Goal: Information Seeking & Learning: Learn about a topic

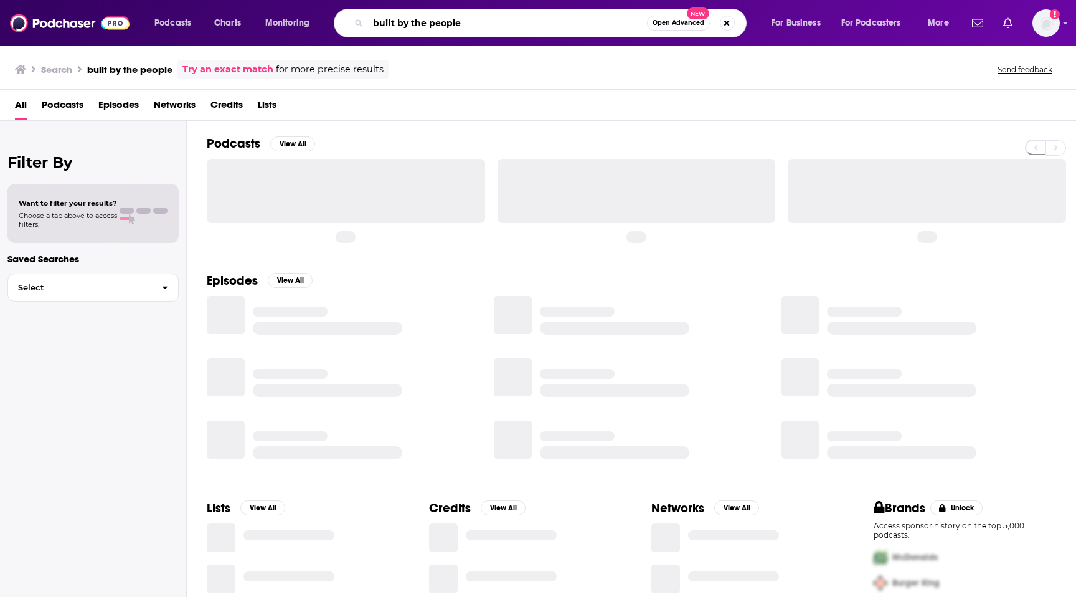
drag, startPoint x: 463, startPoint y: 27, endPoint x: 262, endPoint y: 27, distance: 200.5
click at [262, 27] on div "Podcasts Charts Monitoring built by the people Open Advanced New For Business F…" at bounding box center [553, 23] width 815 height 29
type input "h"
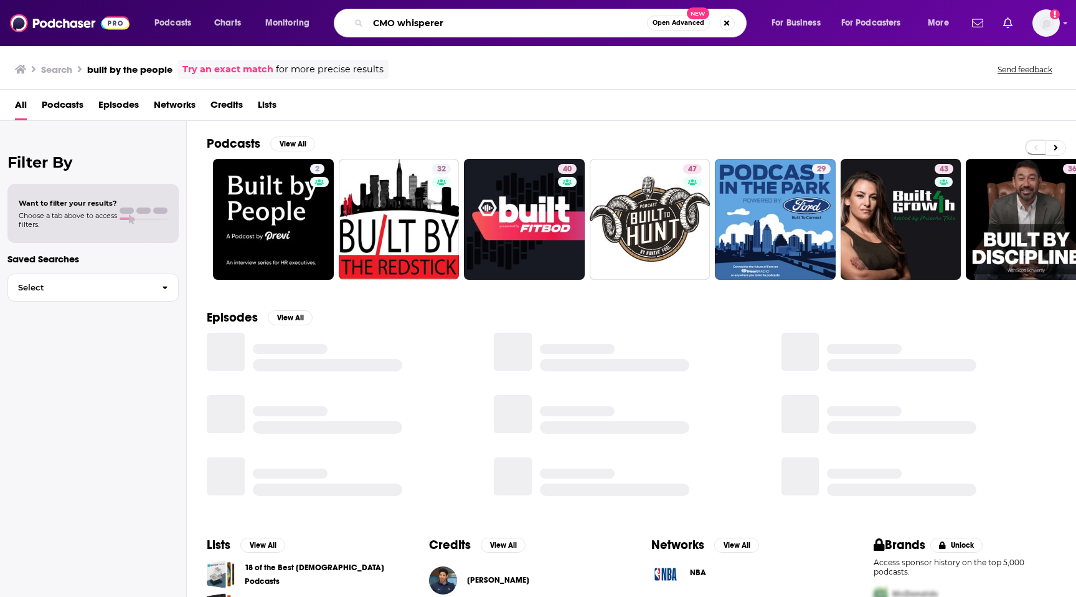
type input "CMO whisperer"
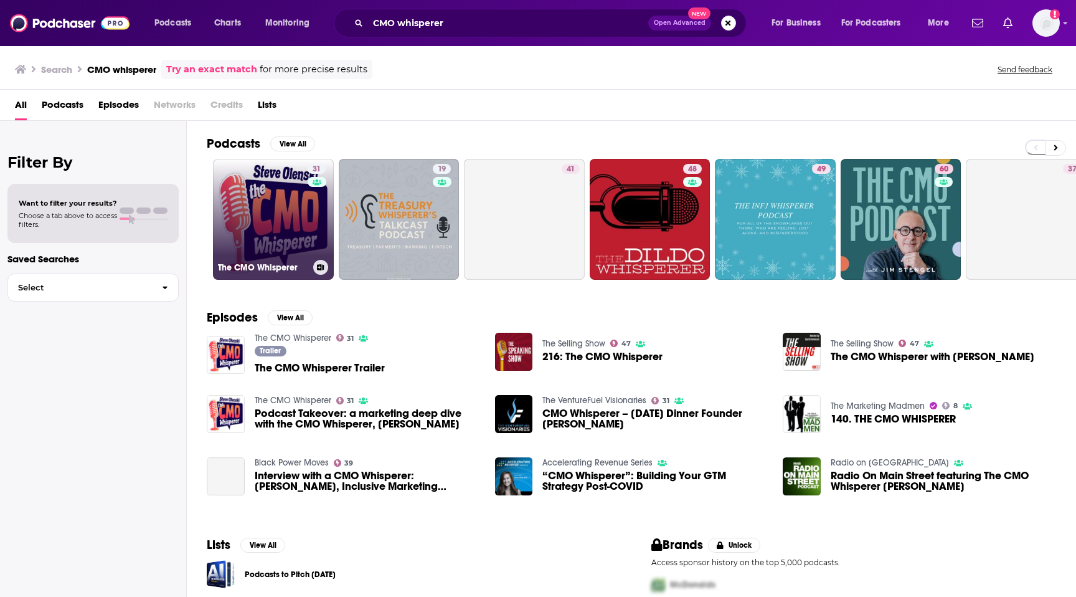
click at [280, 210] on link "31 The CMO Whisperer" at bounding box center [273, 219] width 121 height 121
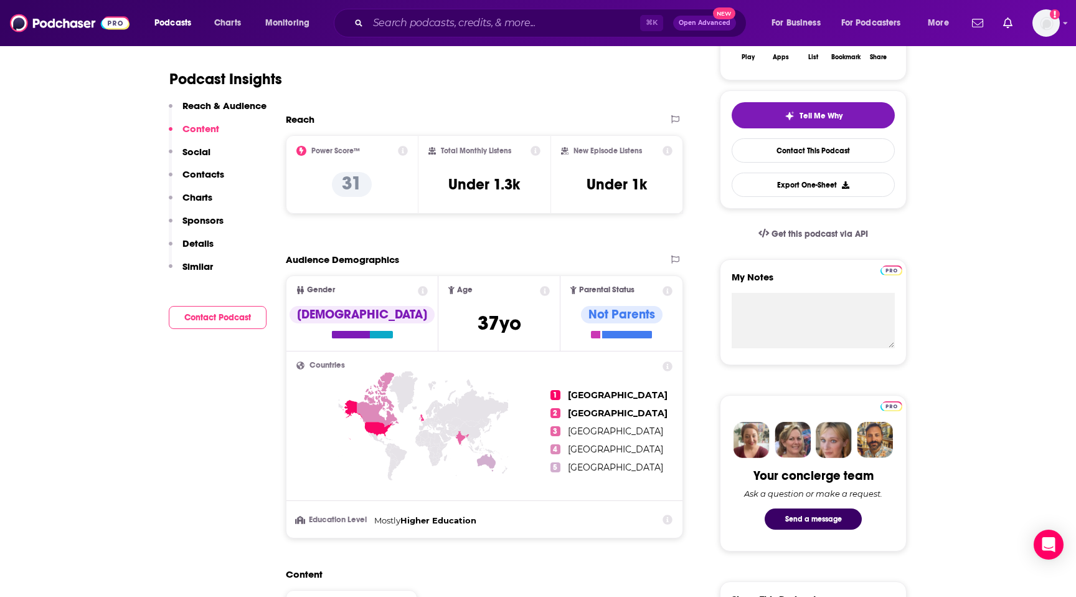
scroll to position [240, 0]
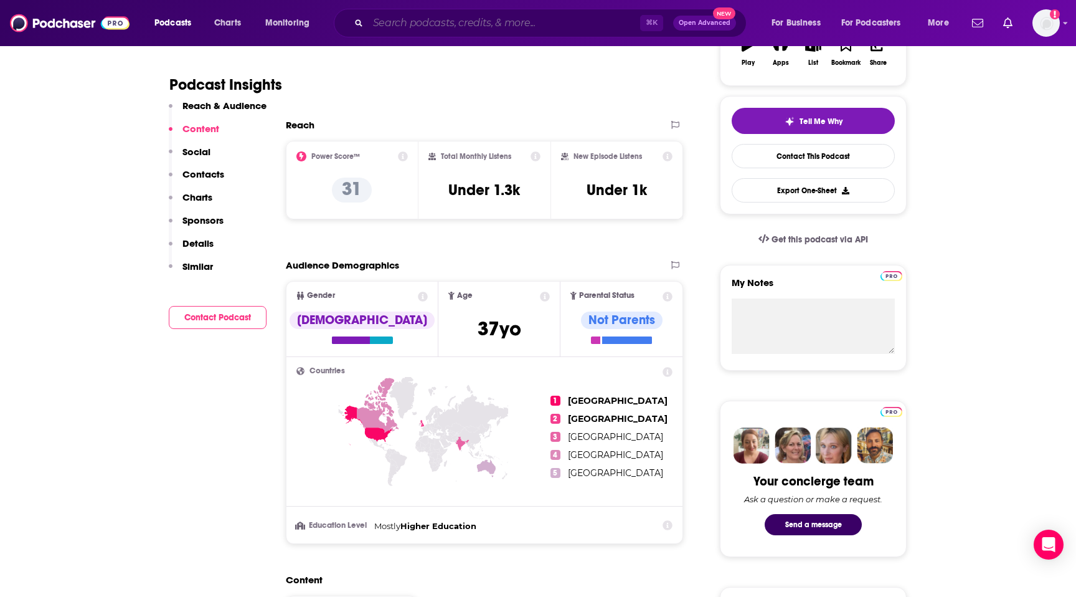
click at [545, 29] on input "Search podcasts, credits, & more..." at bounding box center [504, 23] width 272 height 20
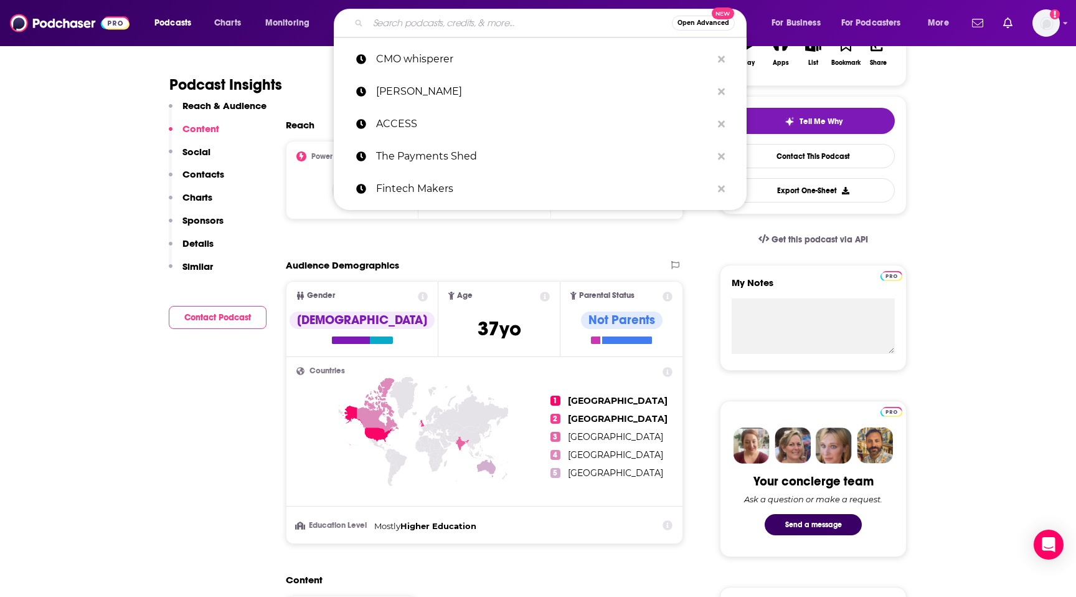
paste input "Marketing Over Coffee"
type input "Marketing Over Coffee"
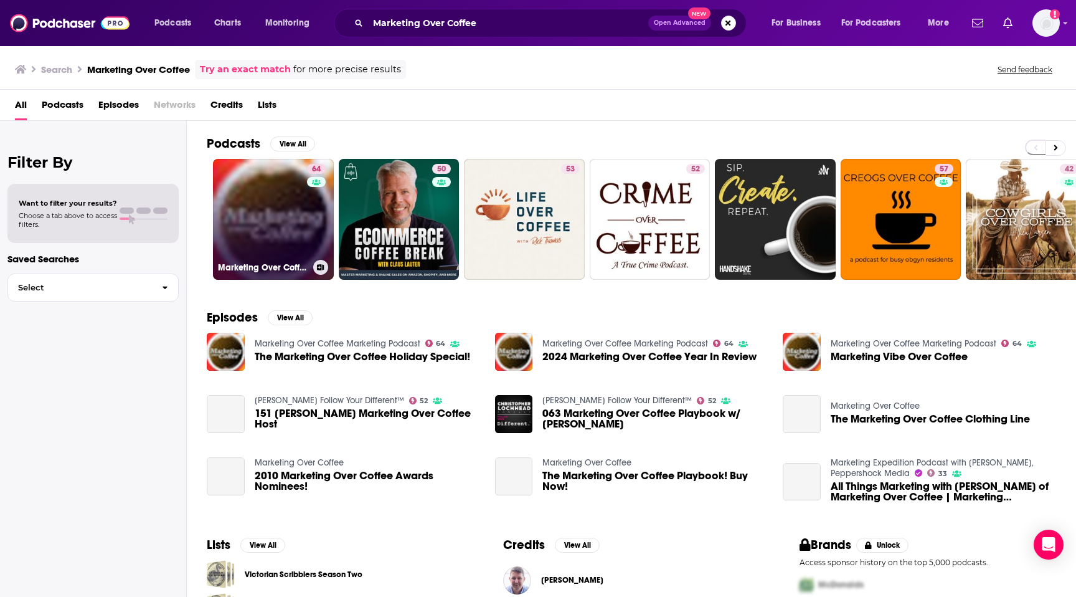
click at [271, 203] on link "64 Marketing Over Coffee Marketing Podcast" at bounding box center [273, 219] width 121 height 121
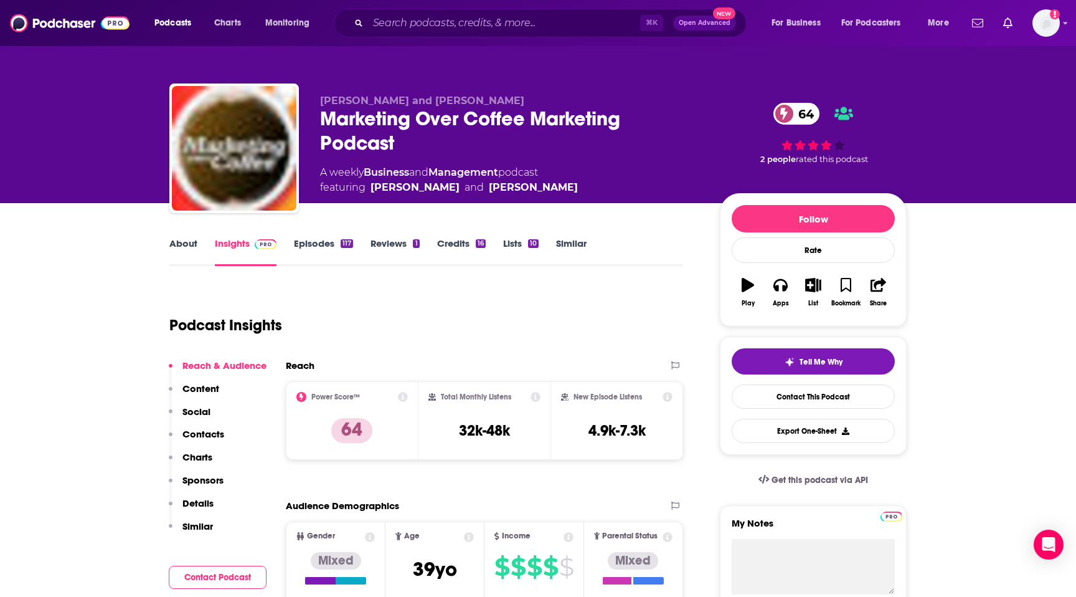
click at [192, 250] on link "About" at bounding box center [183, 251] width 28 height 29
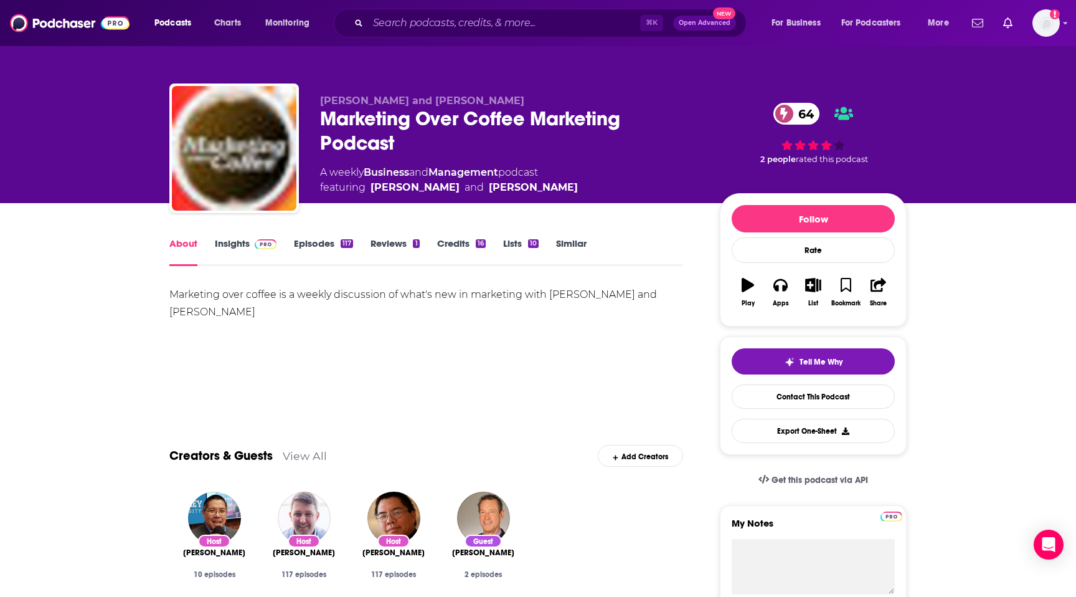
click at [405, 244] on link "Reviews 1" at bounding box center [394, 251] width 49 height 29
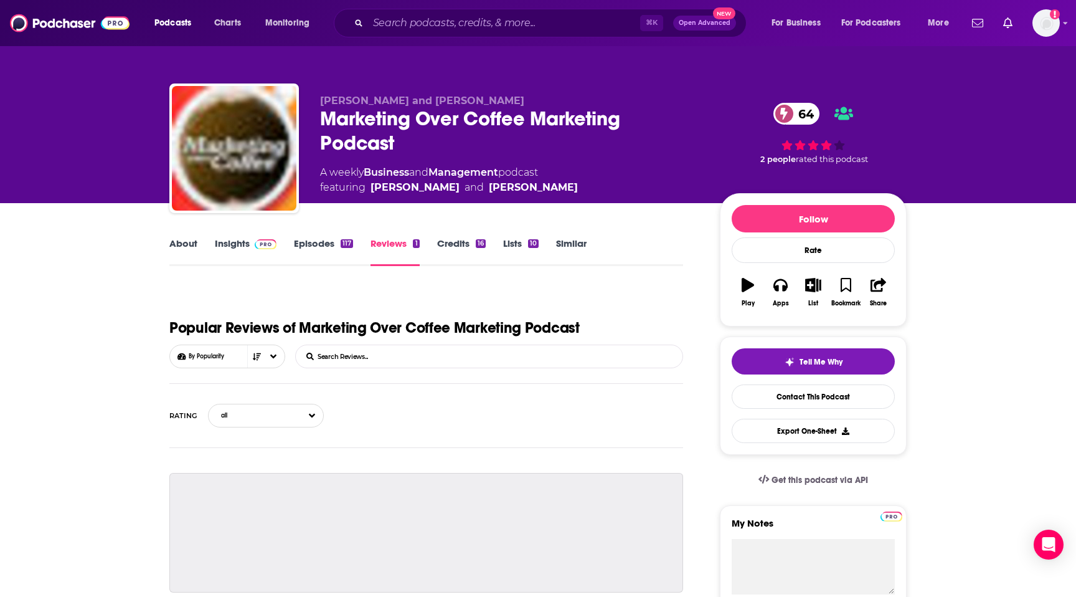
click at [313, 250] on link "Episodes 117" at bounding box center [323, 251] width 59 height 29
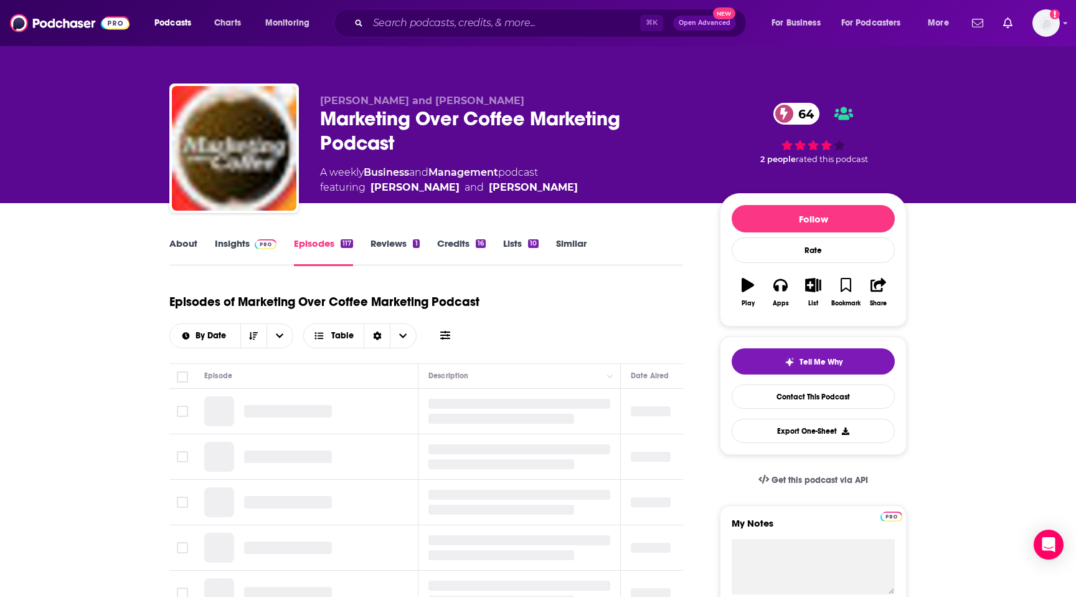
click at [192, 250] on link "About" at bounding box center [183, 251] width 28 height 29
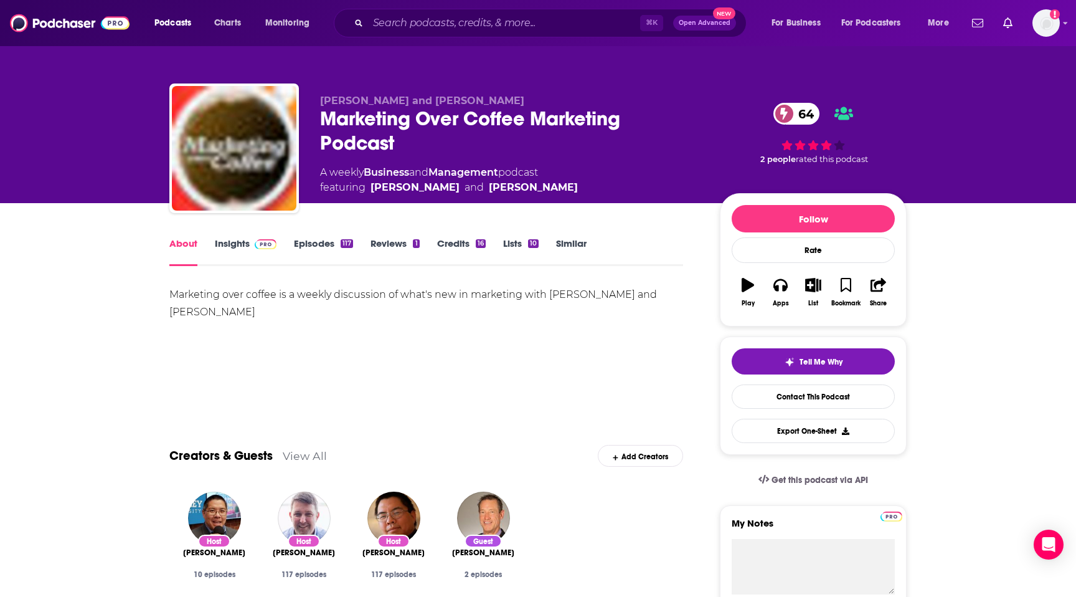
click at [238, 252] on link "Insights" at bounding box center [246, 251] width 62 height 29
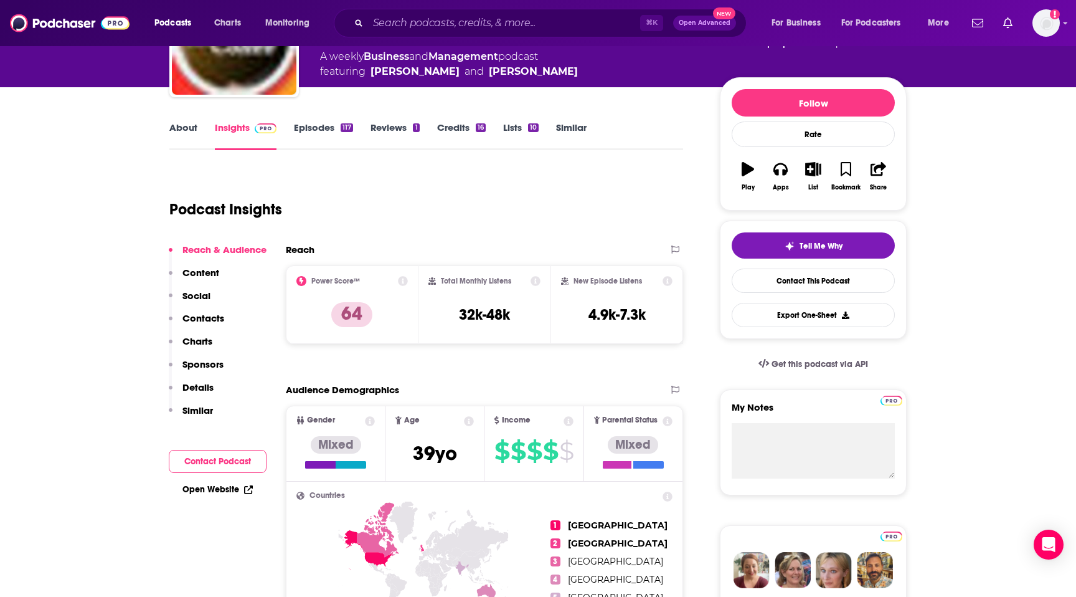
scroll to position [127, 0]
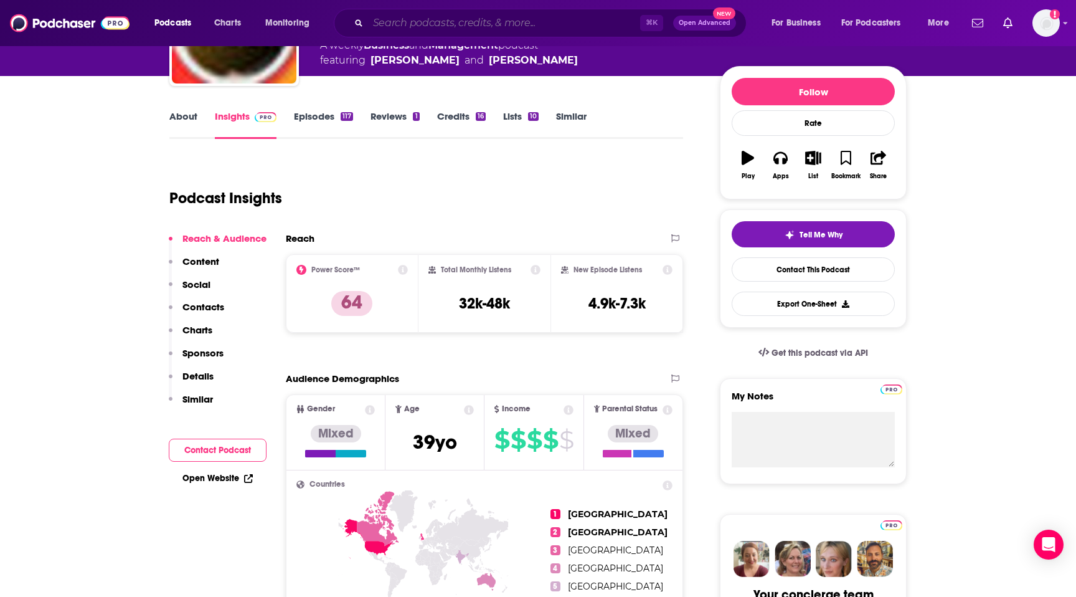
click at [439, 29] on input "Search podcasts, credits, & more..." at bounding box center [504, 23] width 272 height 20
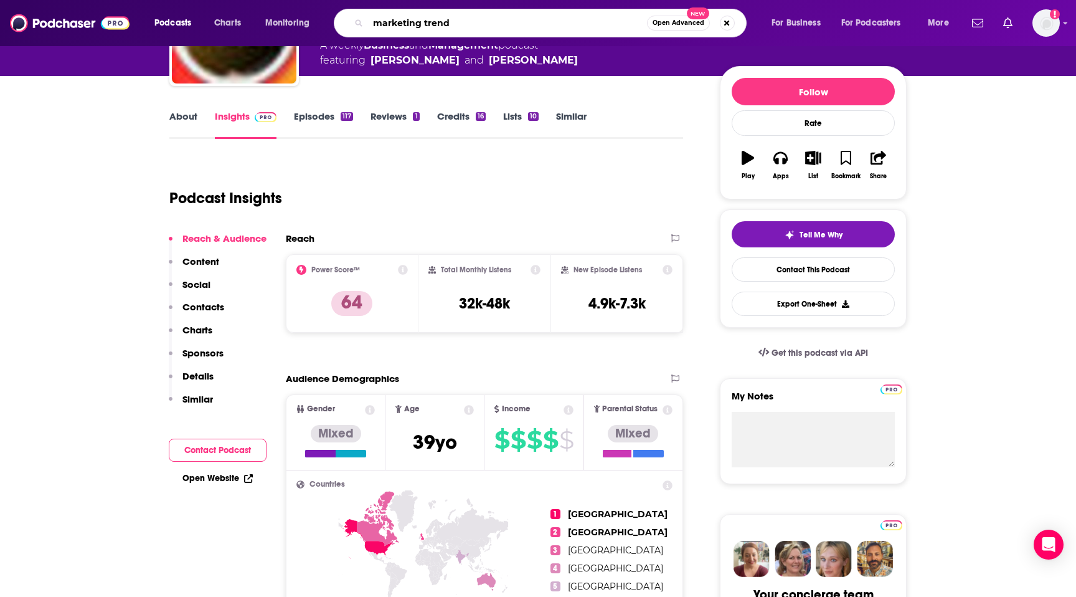
type input "marketing trends"
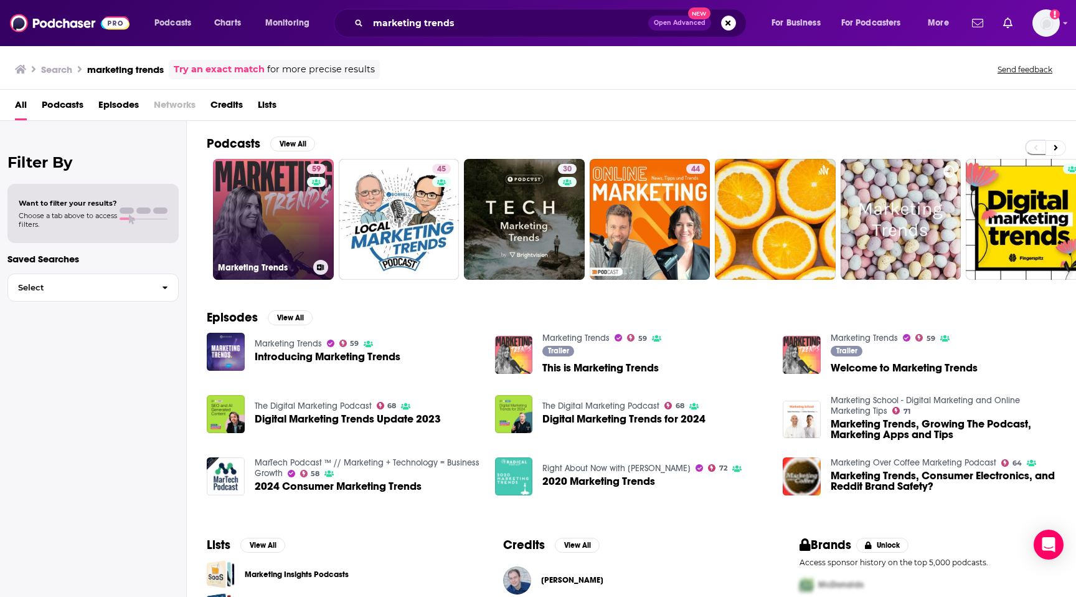
click at [253, 189] on link "59 Marketing Trends" at bounding box center [273, 219] width 121 height 121
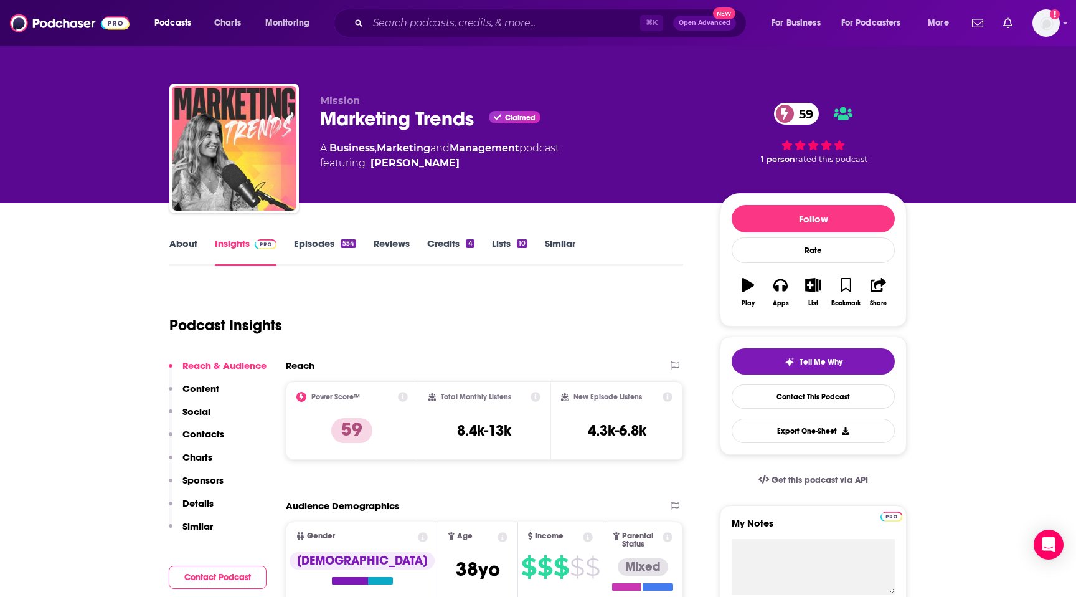
click at [186, 248] on link "About" at bounding box center [183, 251] width 28 height 29
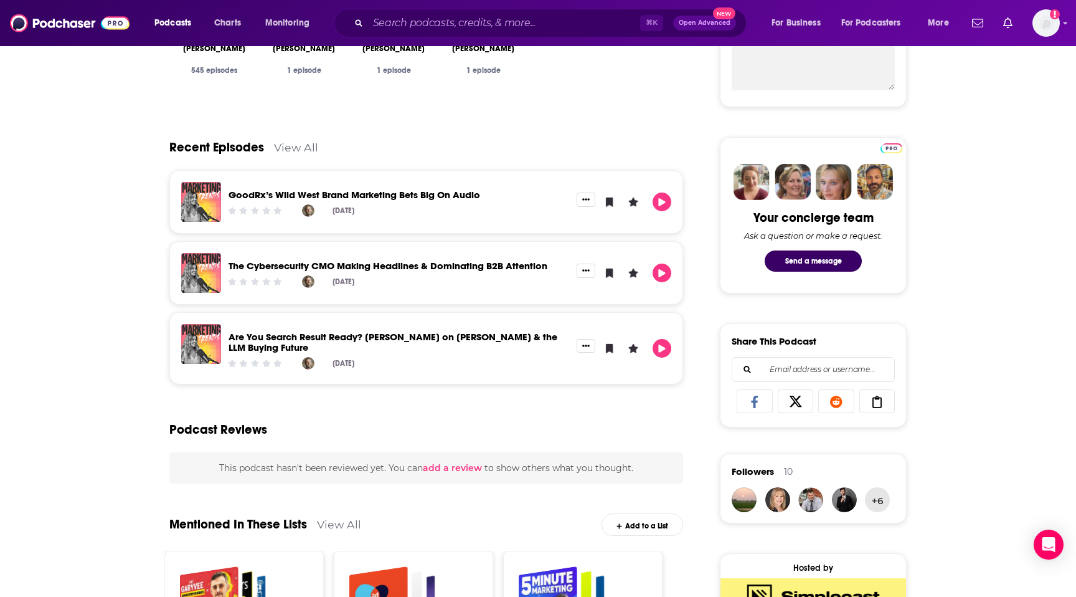
scroll to position [360, 0]
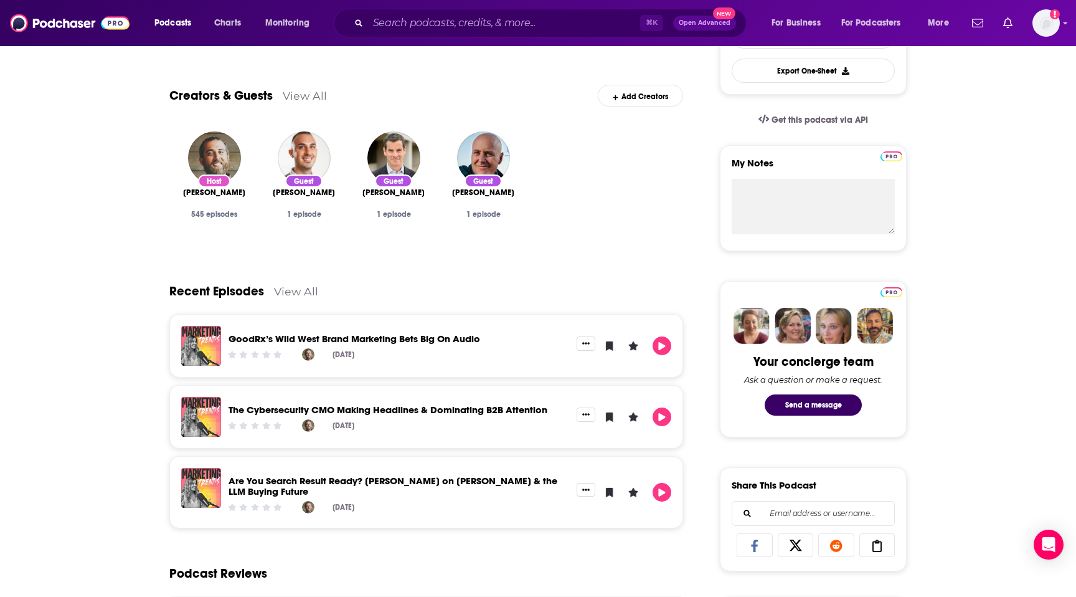
click at [295, 292] on link "View All" at bounding box center [296, 291] width 44 height 13
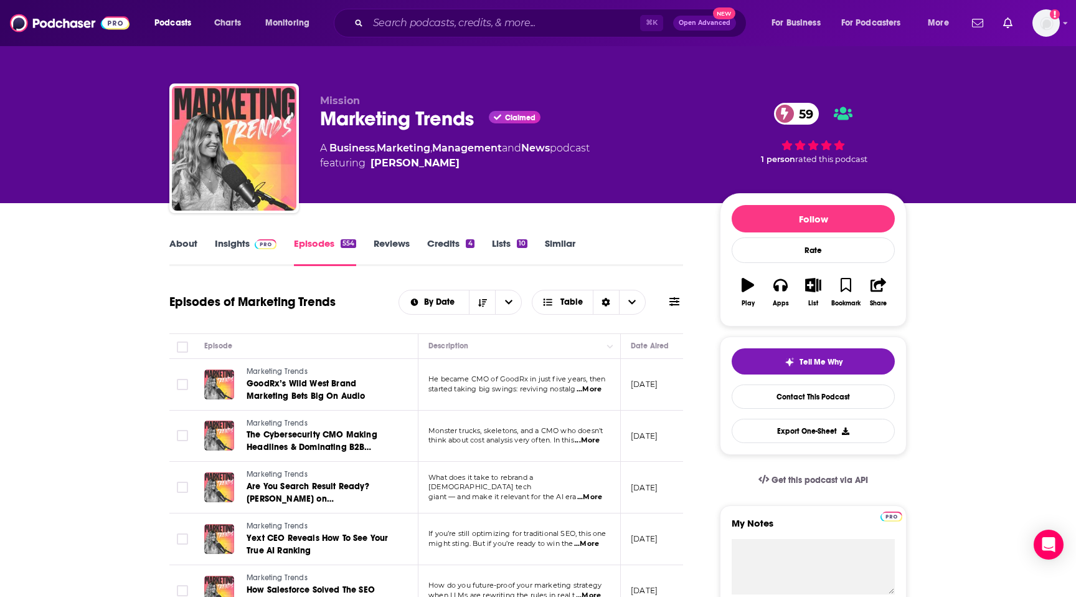
click at [245, 246] on link "Insights" at bounding box center [246, 251] width 62 height 29
